Goal: Information Seeking & Learning: Learn about a topic

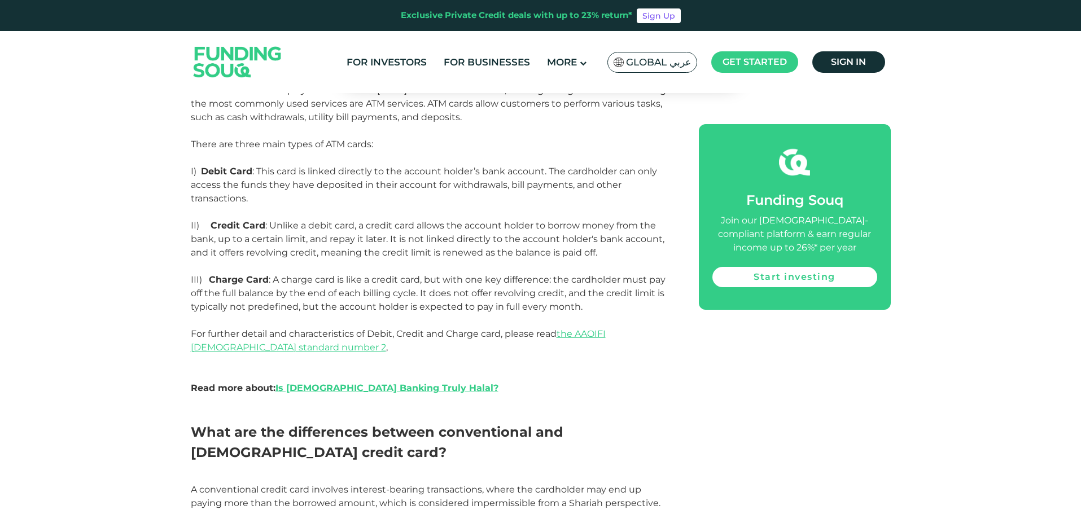
scroll to position [621, 0]
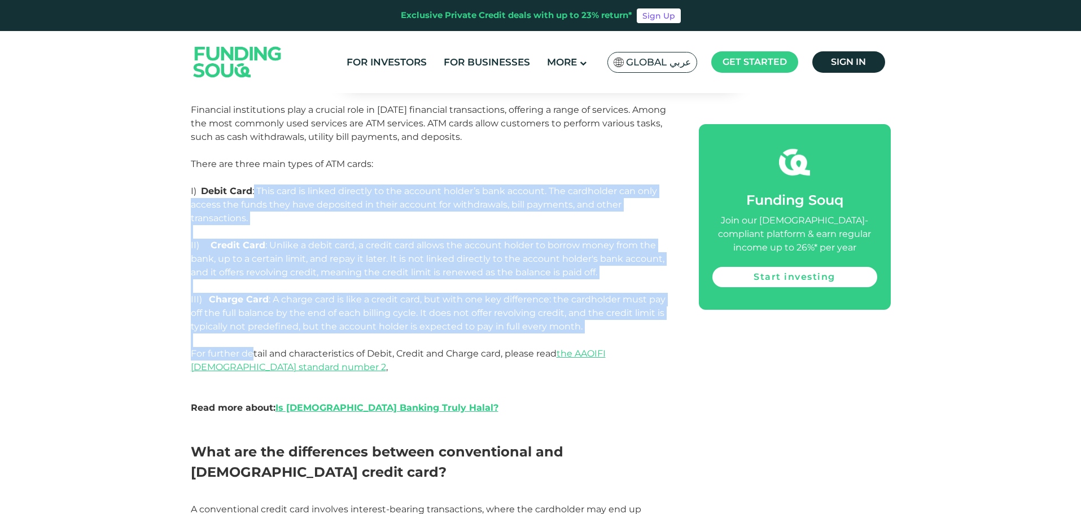
drag, startPoint x: 254, startPoint y: 154, endPoint x: 255, endPoint y: 318, distance: 164.3
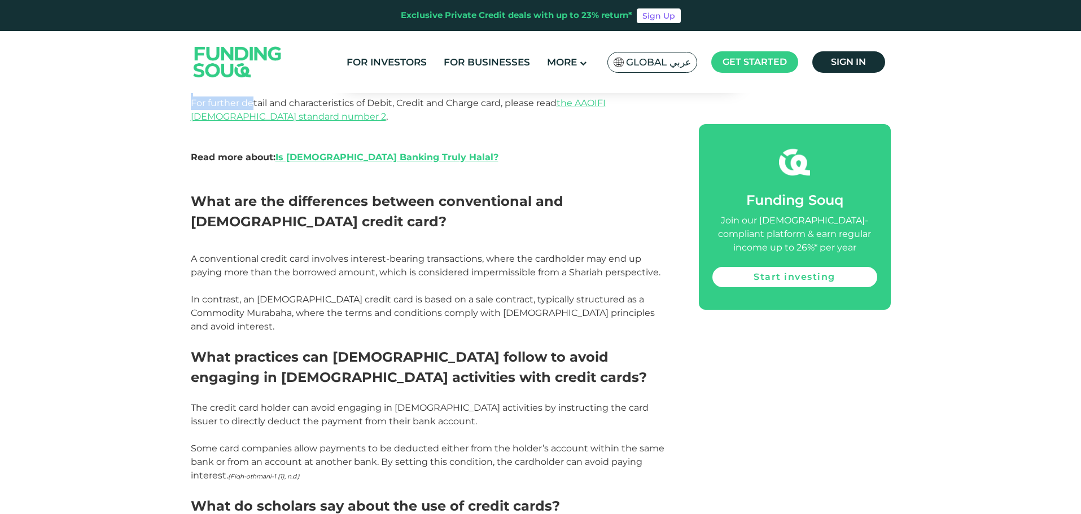
scroll to position [904, 0]
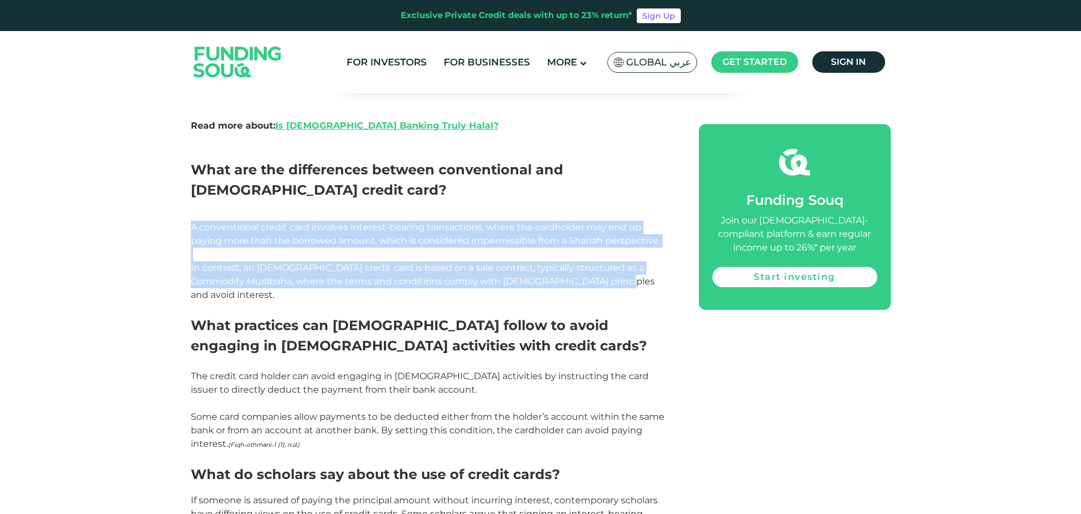
drag, startPoint x: 190, startPoint y: 193, endPoint x: 609, endPoint y: 246, distance: 422.4
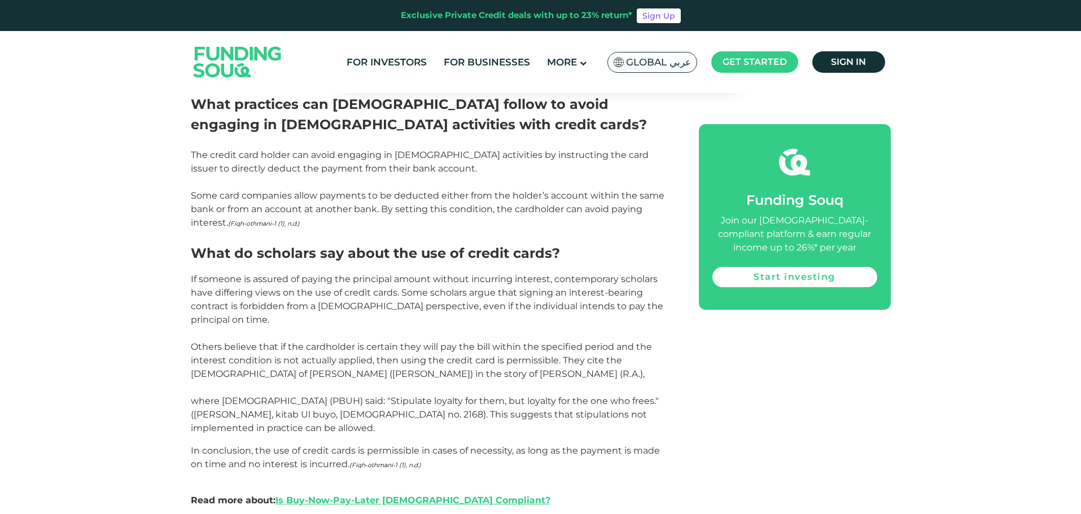
scroll to position [1129, 0]
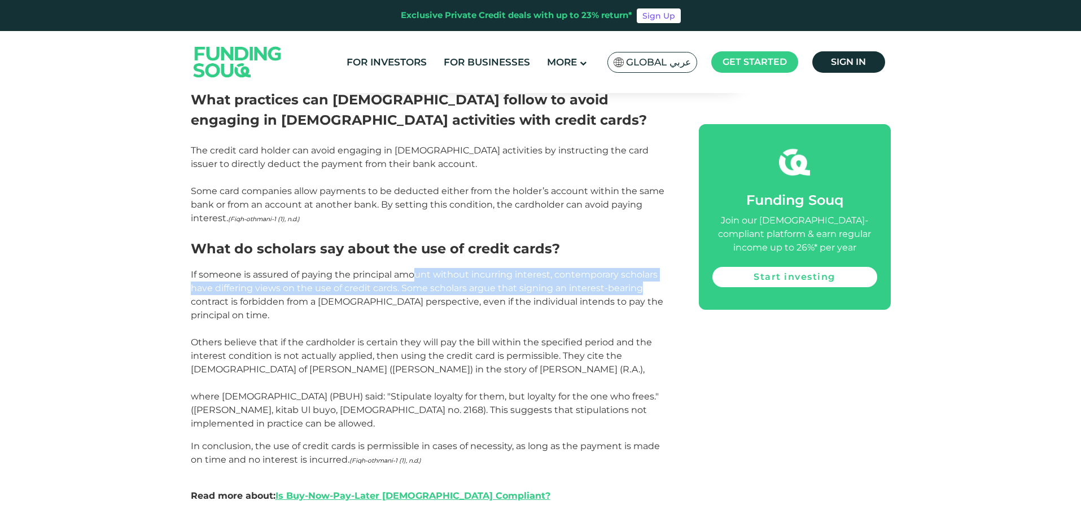
drag, startPoint x: 417, startPoint y: 224, endPoint x: 660, endPoint y: 239, distance: 243.8
click at [660, 268] on p "If someone is assured of paying the principal amount without incurring interest…" at bounding box center [432, 349] width 483 height 163
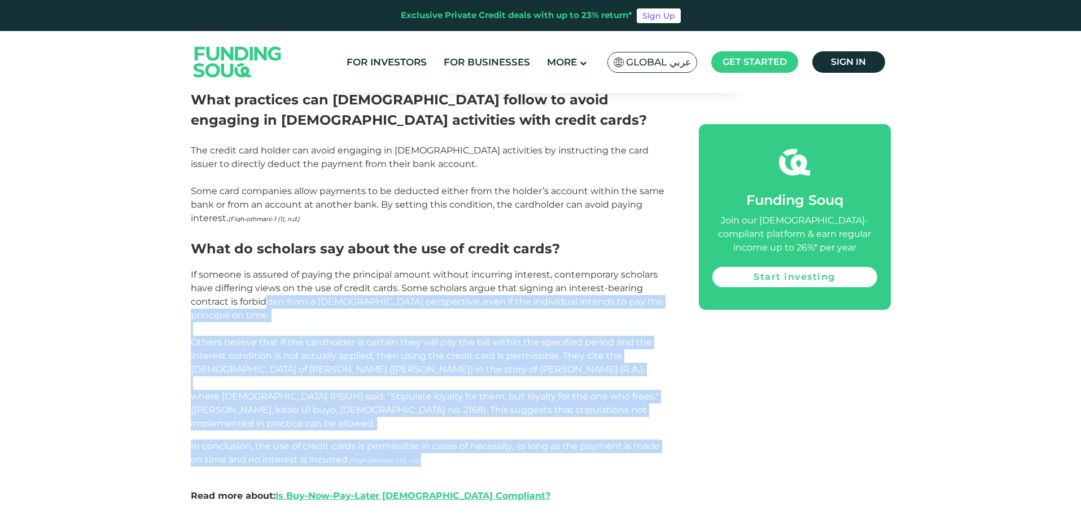
drag, startPoint x: 268, startPoint y: 254, endPoint x: 594, endPoint y: 382, distance: 350.1
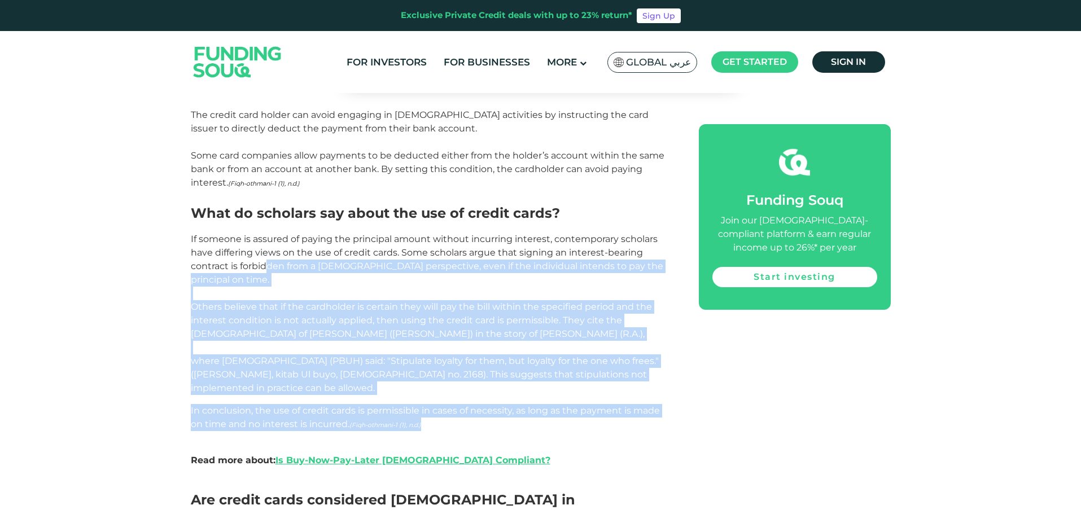
scroll to position [1299, 0]
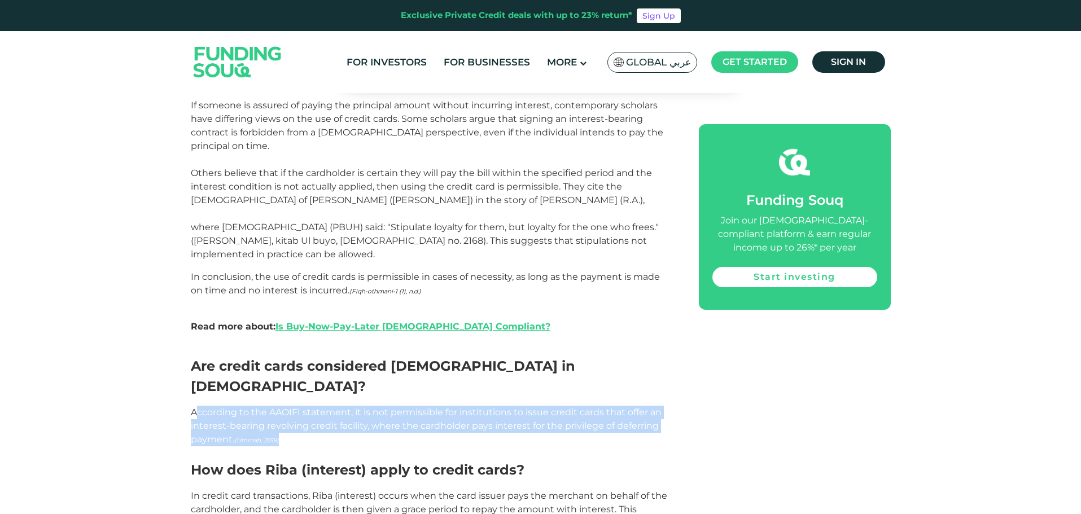
drag, startPoint x: 195, startPoint y: 315, endPoint x: 310, endPoint y: 343, distance: 118.6
click at [310, 406] on p "According to the AAOIFI statement, it is not permissible for institutions to is…" at bounding box center [432, 426] width 483 height 41
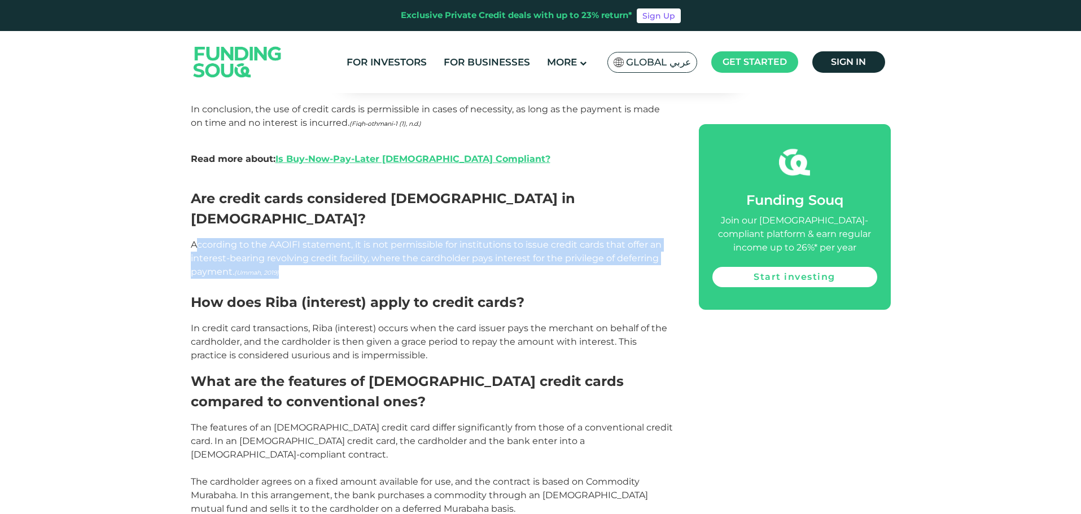
scroll to position [1468, 0]
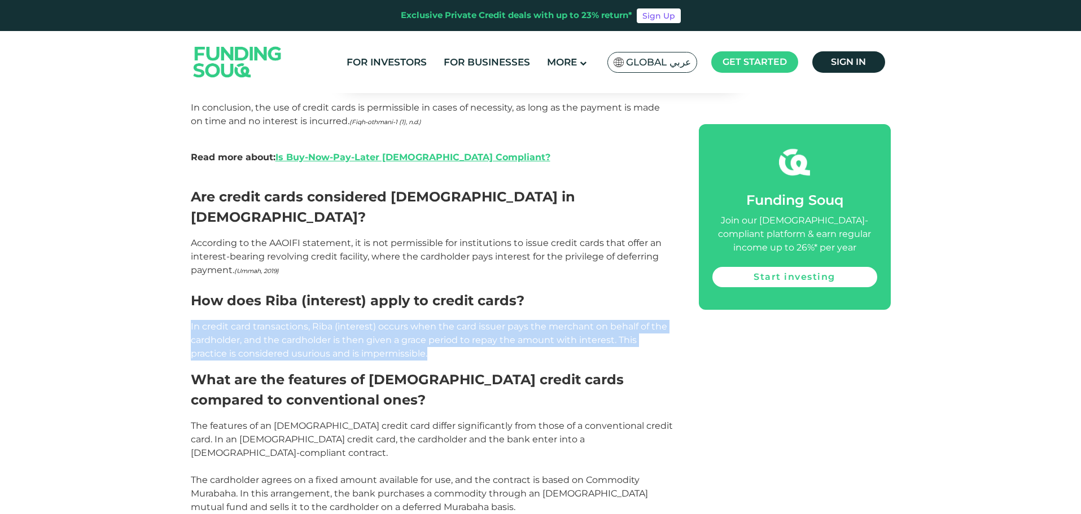
drag, startPoint x: 187, startPoint y: 231, endPoint x: 472, endPoint y: 259, distance: 285.4
click at [472, 259] on div "Home Blog Shariah Compliance 1" at bounding box center [540, 255] width 1081 height 3245
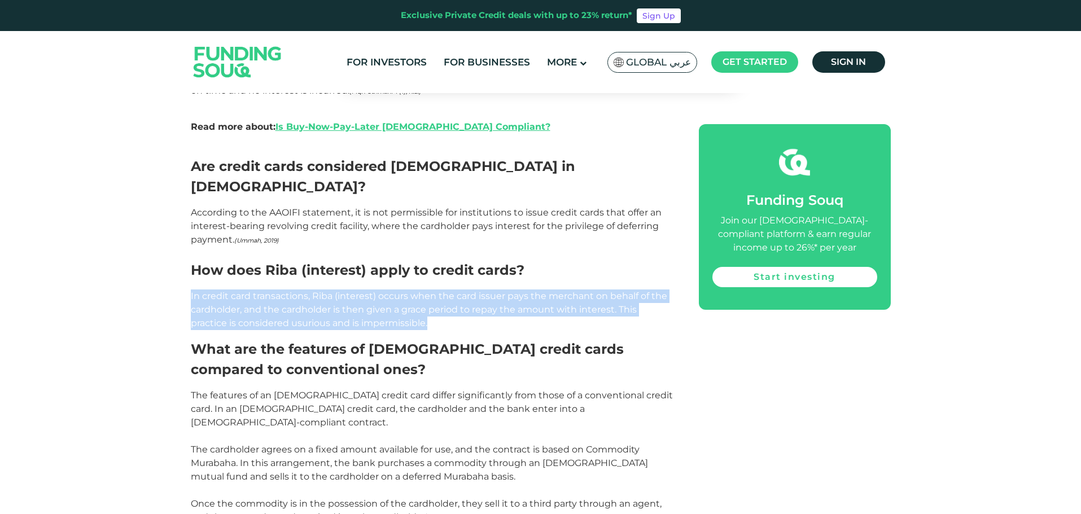
scroll to position [1525, 0]
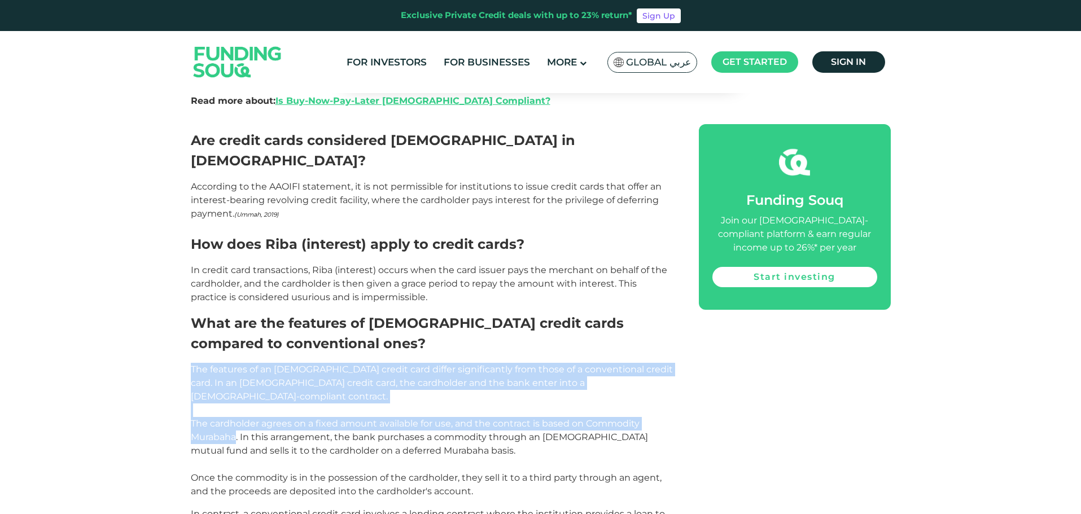
drag, startPoint x: 246, startPoint y: 272, endPoint x: 235, endPoint y: 332, distance: 61.4
click at [235, 332] on div "Home Blog Shariah Compliance 1" at bounding box center [540, 199] width 1081 height 3245
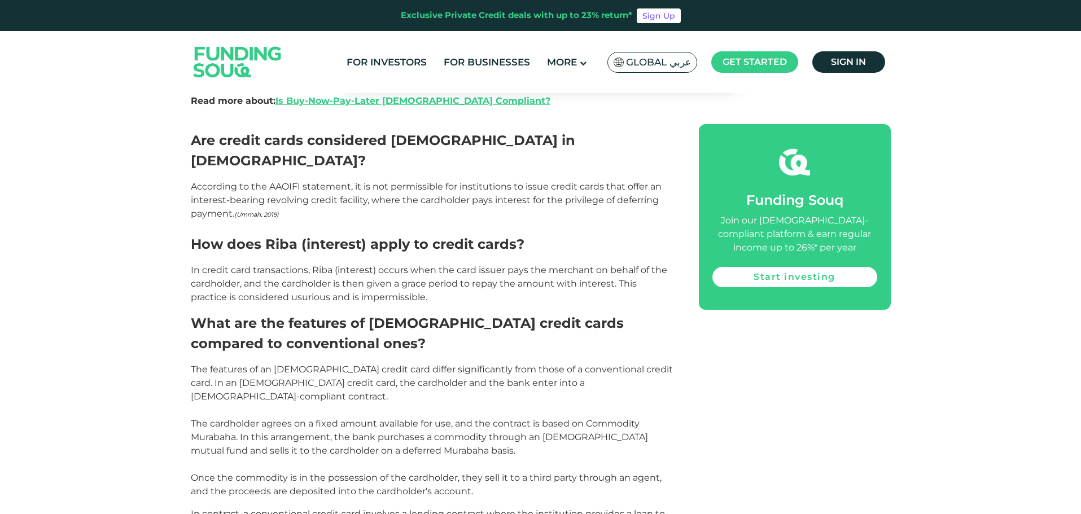
click at [397, 364] on span "The features of an [DEMOGRAPHIC_DATA] credit card differ significantly from tho…" at bounding box center [432, 430] width 482 height 133
drag, startPoint x: 586, startPoint y: 313, endPoint x: 238, endPoint y: 328, distance: 348.7
click at [238, 364] on span "The features of an [DEMOGRAPHIC_DATA] credit card differ significantly from tho…" at bounding box center [432, 430] width 482 height 133
copy span "Commodity Murabaha."
click at [354, 364] on span "The features of an [DEMOGRAPHIC_DATA] credit card differ significantly from tho…" at bounding box center [432, 430] width 482 height 133
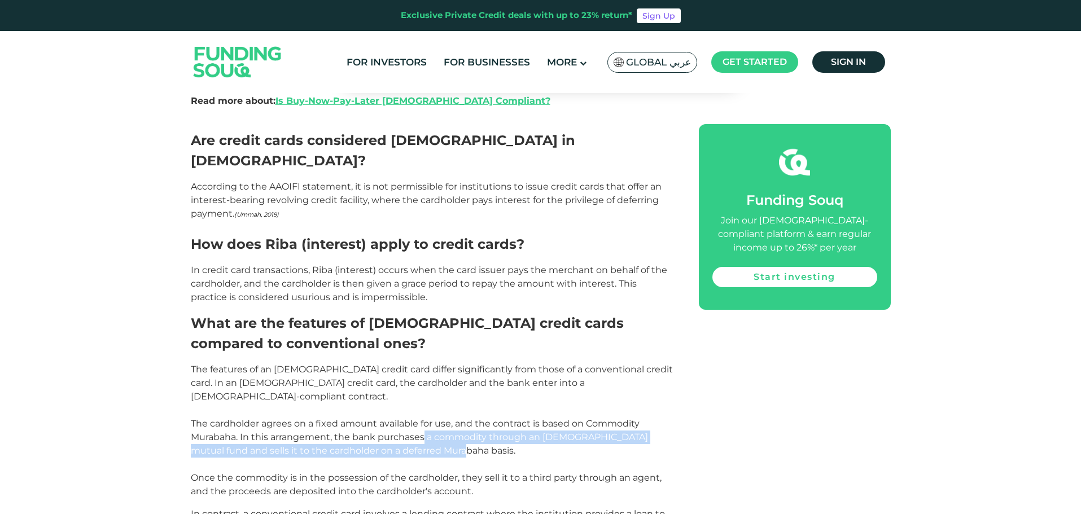
drag, startPoint x: 424, startPoint y: 329, endPoint x: 442, endPoint y: 345, distance: 24.0
click at [442, 363] on p "The features of an [DEMOGRAPHIC_DATA] credit card differ significantly from tho…" at bounding box center [432, 431] width 483 height 136
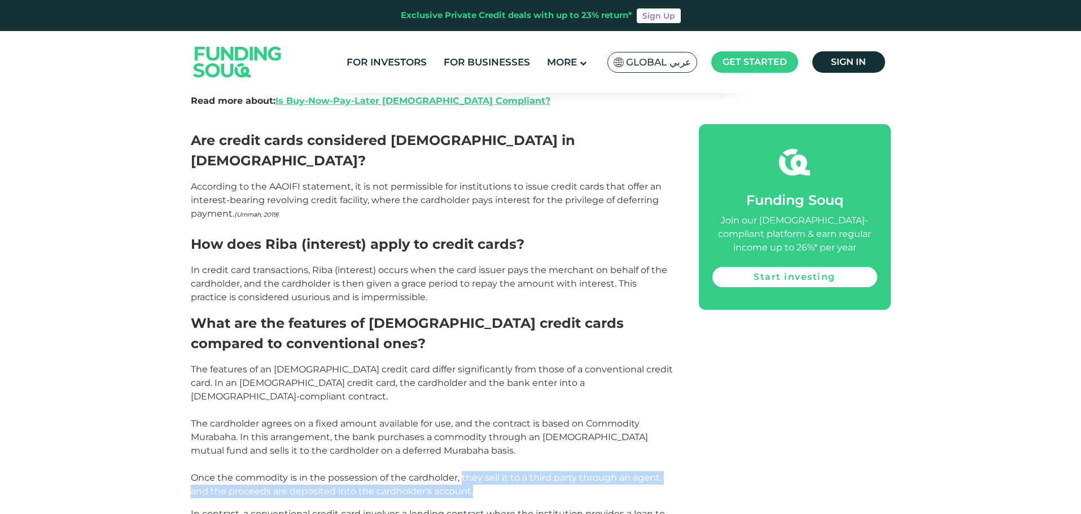
drag, startPoint x: 462, startPoint y: 368, endPoint x: 501, endPoint y: 386, distance: 43.5
click at [501, 386] on p "The features of an [DEMOGRAPHIC_DATA] credit card differ significantly from tho…" at bounding box center [432, 431] width 483 height 136
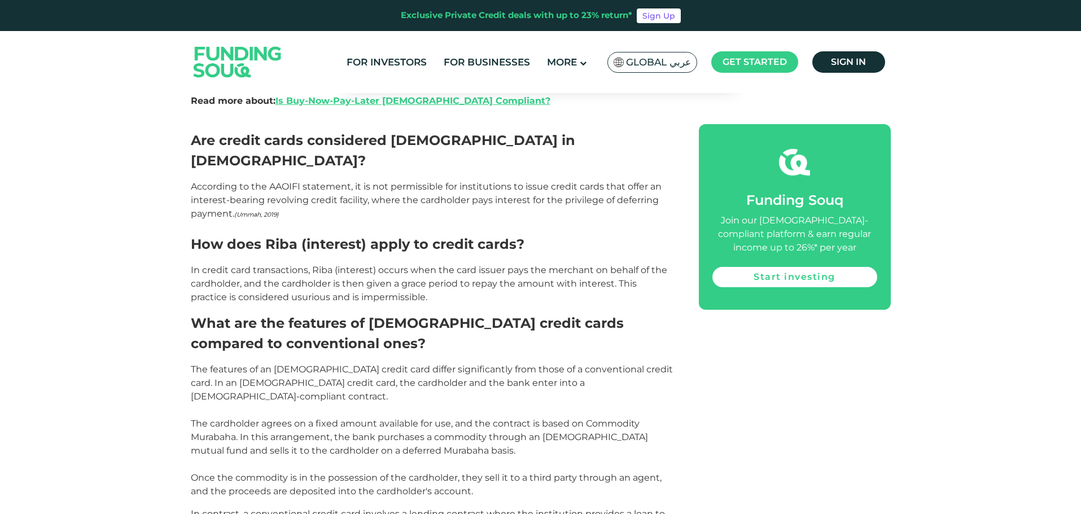
click at [392, 509] on span "In contrast, a conventional credit card involves a lending contract where the i…" at bounding box center [428, 521] width 474 height 24
drag, startPoint x: 267, startPoint y: 404, endPoint x: 608, endPoint y: 417, distance: 341.3
click at [608, 508] on p "In contrast, a conventional credit card involves a lending contract where the i…" at bounding box center [432, 521] width 483 height 27
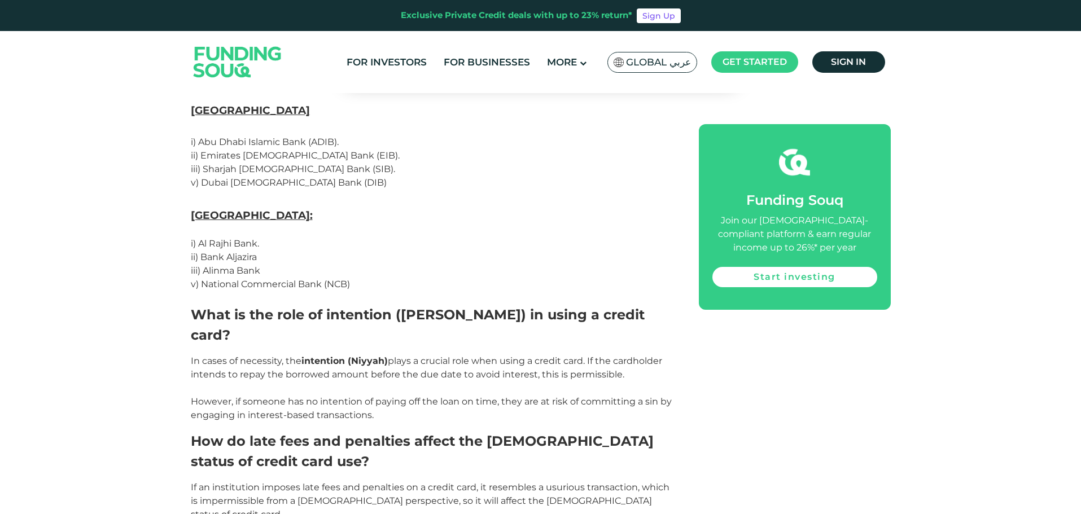
scroll to position [2033, 0]
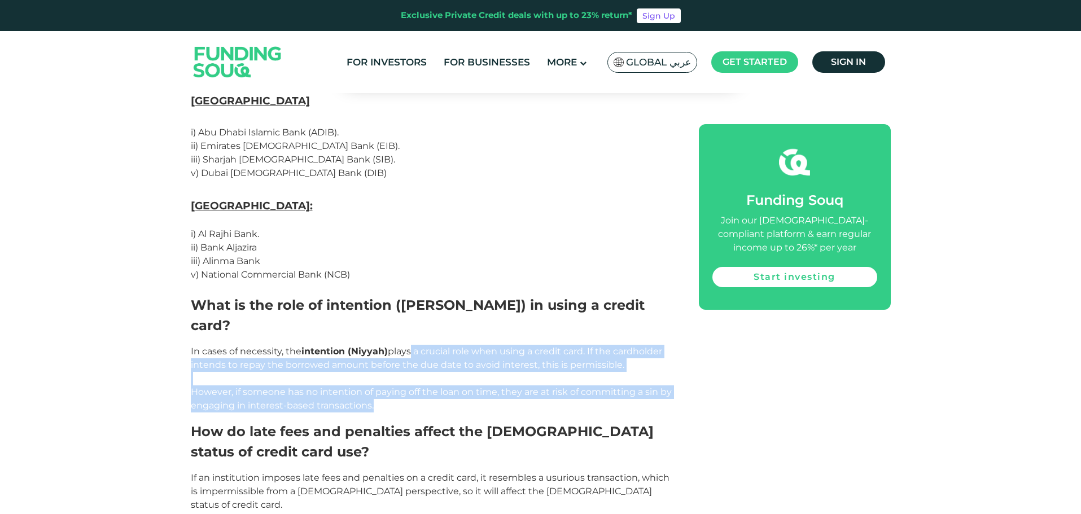
drag, startPoint x: 407, startPoint y: 219, endPoint x: 650, endPoint y: 271, distance: 248.3
click at [650, 345] on p "In cases of necessity, the intention ([PERSON_NAME]) plays a crucial role when …" at bounding box center [432, 379] width 483 height 68
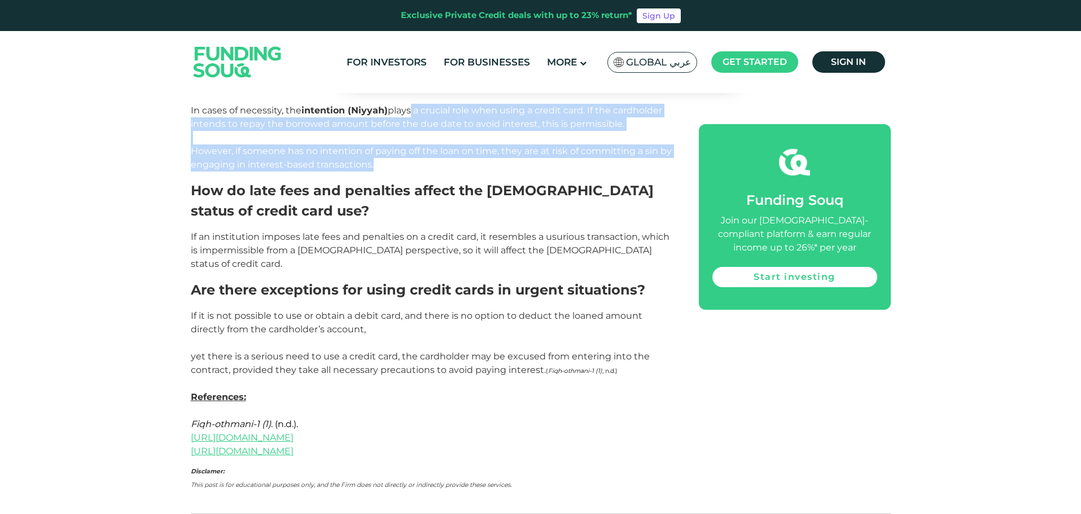
scroll to position [2428, 0]
